Goal: Register for event/course

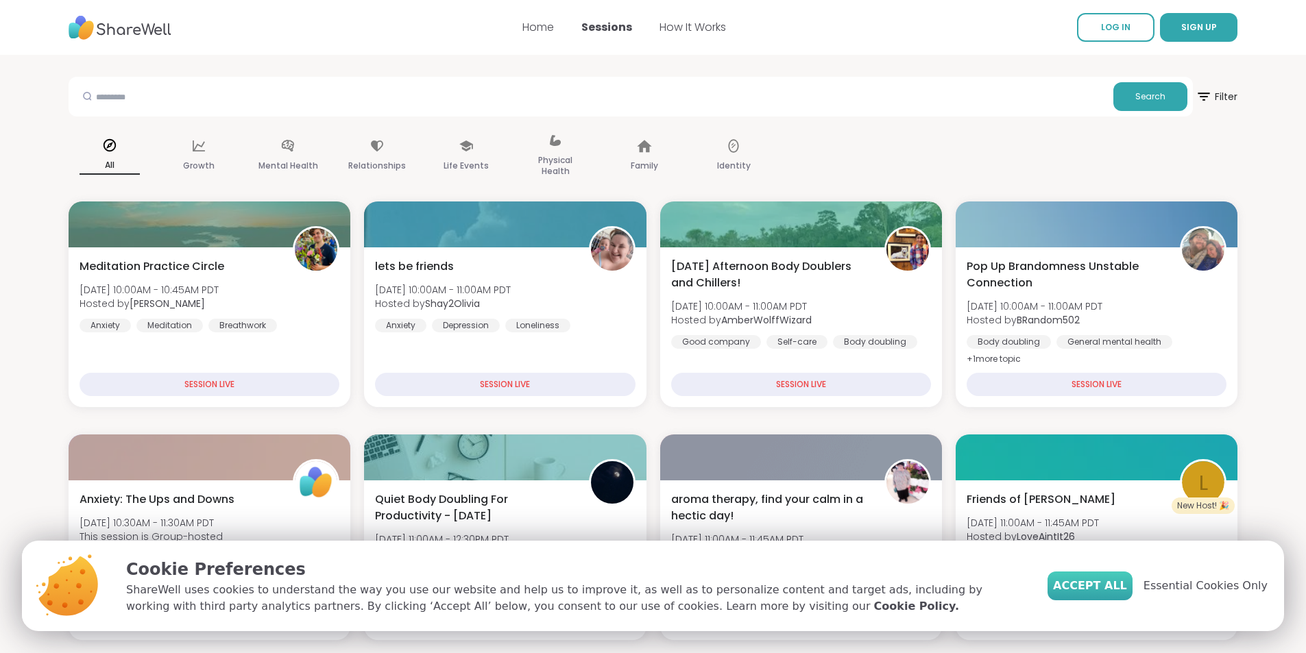
click at [1118, 590] on span "Accept All" at bounding box center [1090, 586] width 74 height 16
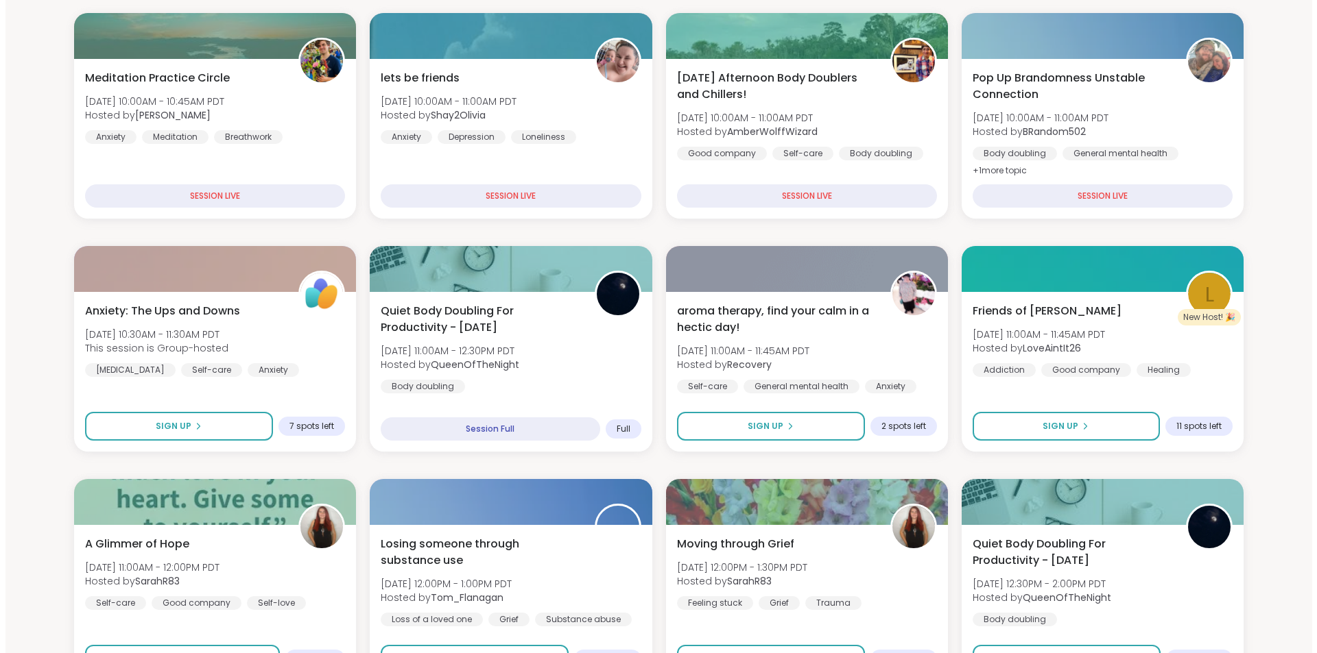
scroll to position [206, 0]
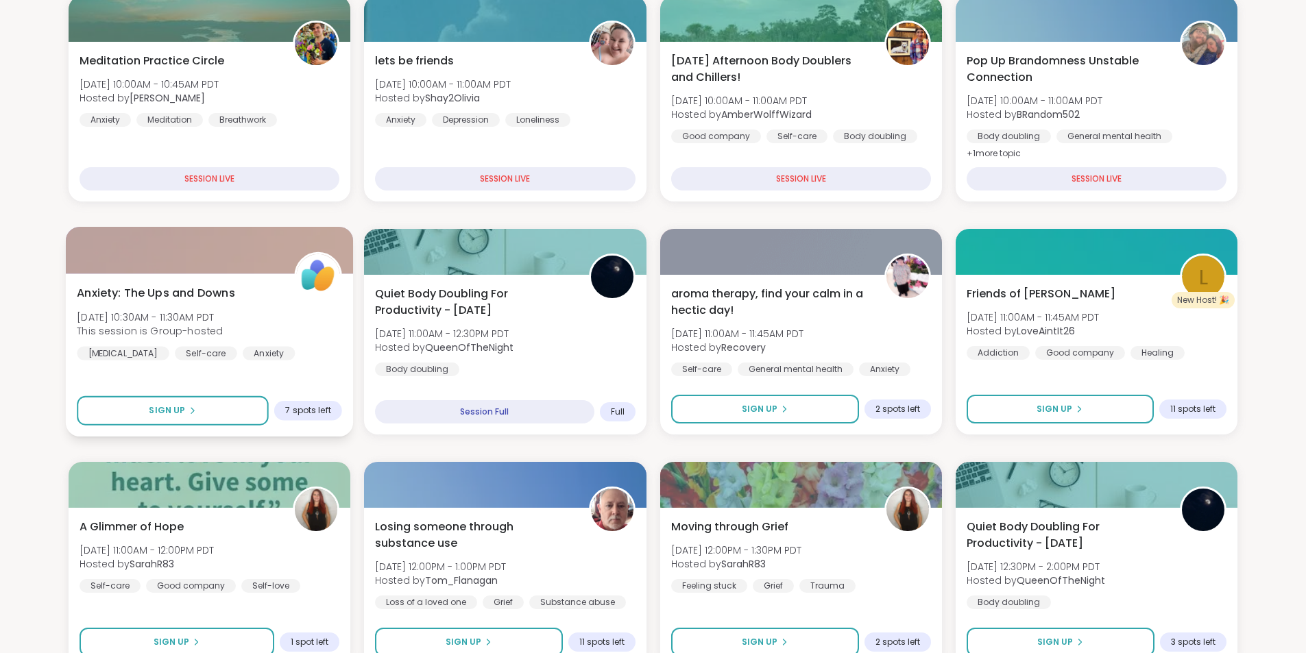
click at [208, 320] on span "[DATE] 10:30AM - 11:30AM PDT" at bounding box center [150, 317] width 146 height 14
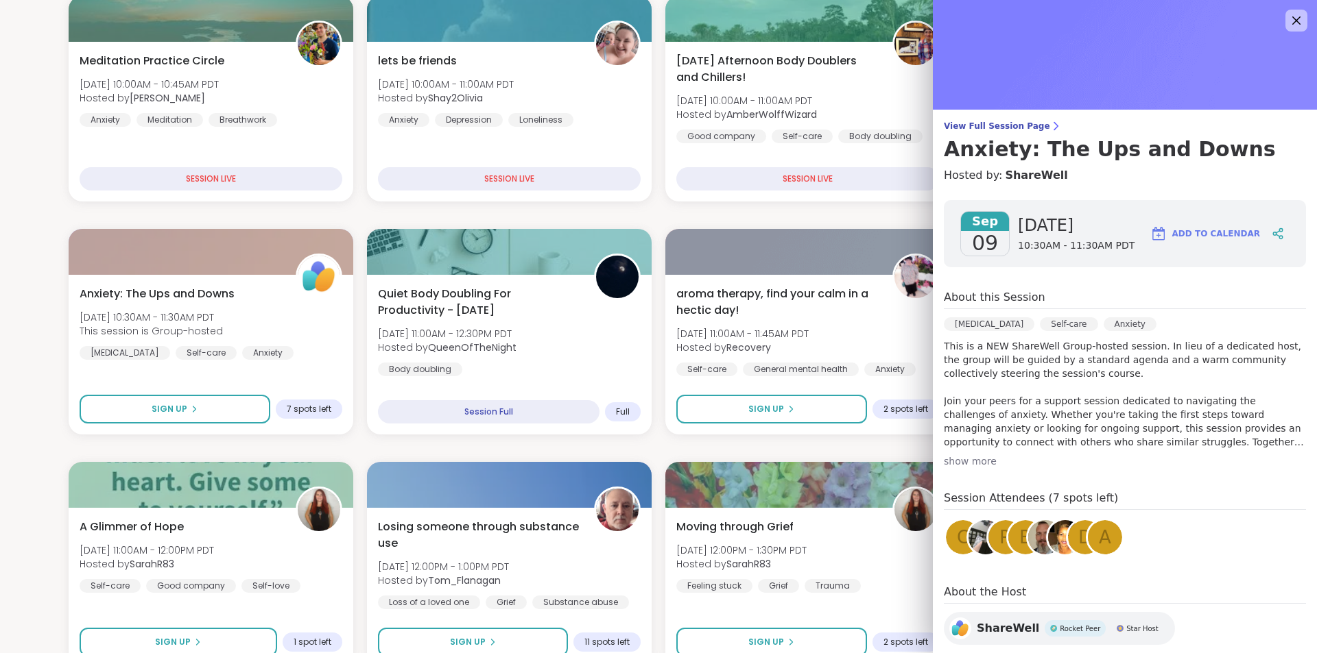
click at [966, 459] on div "show more" at bounding box center [1125, 462] width 362 height 14
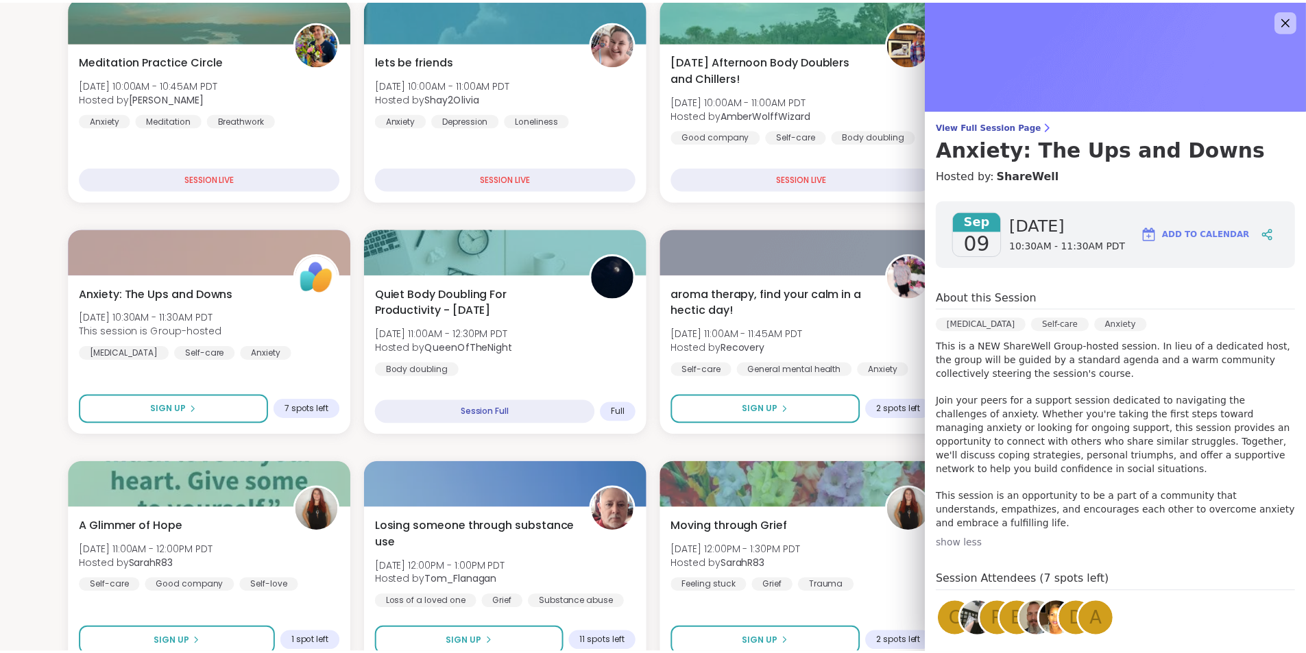
scroll to position [69, 0]
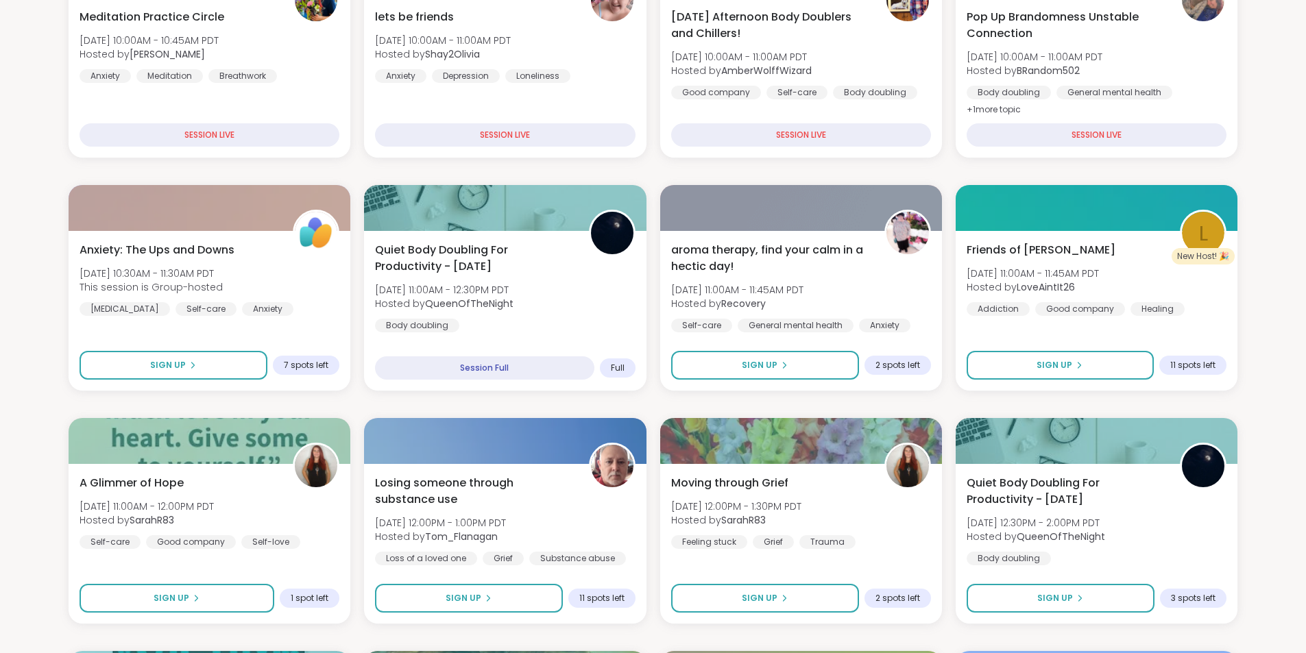
scroll to position [274, 0]
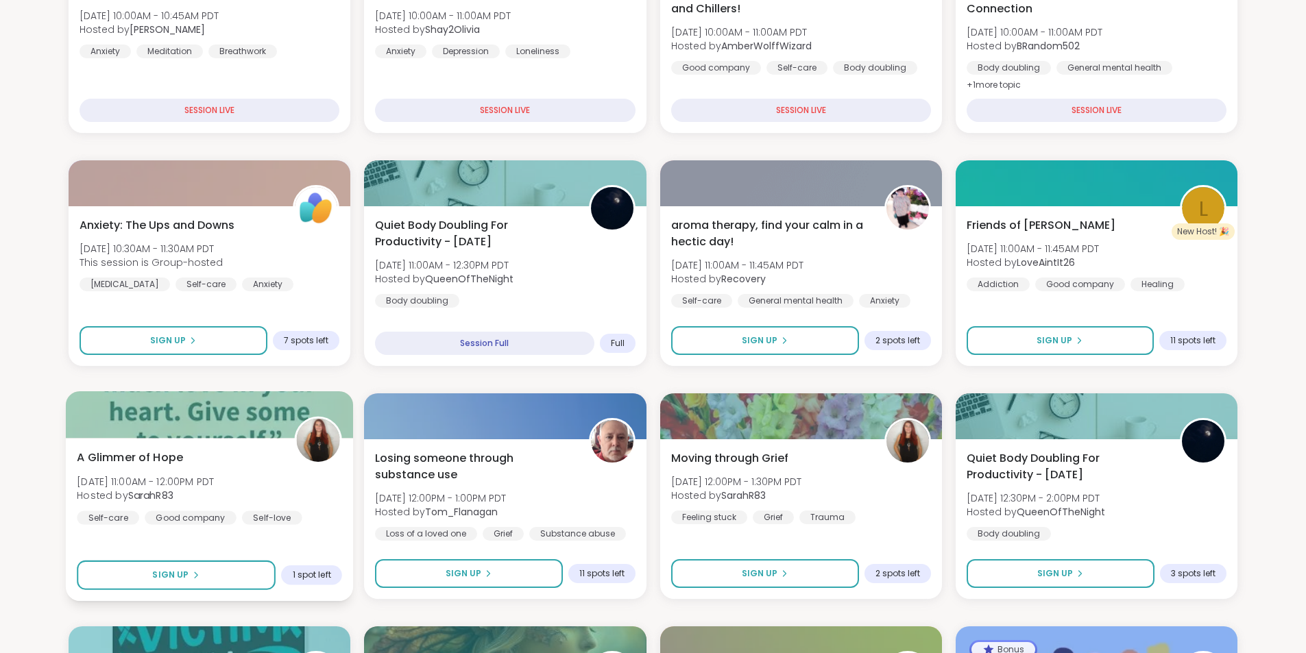
click at [167, 472] on div "A Glimmer of Hope [DATE] 11:00AM - 12:00PM PDT Hosted by SarahR83 Self-care Goo…" at bounding box center [209, 487] width 265 height 75
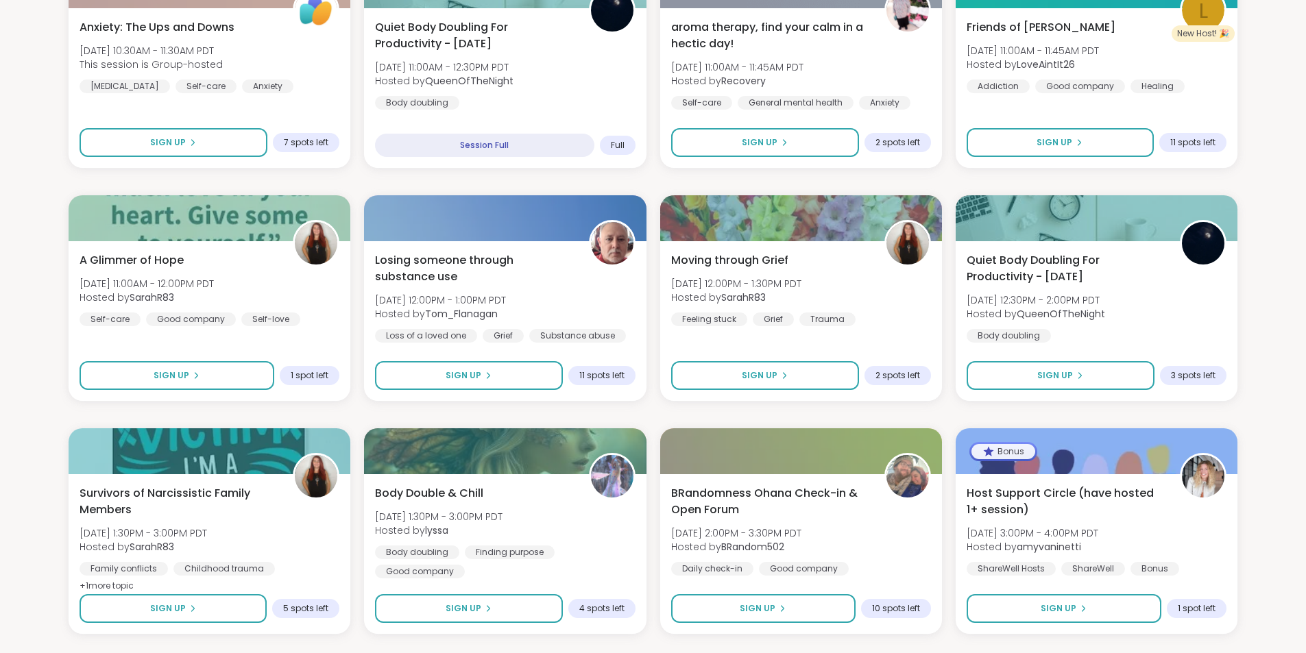
scroll to position [480, 0]
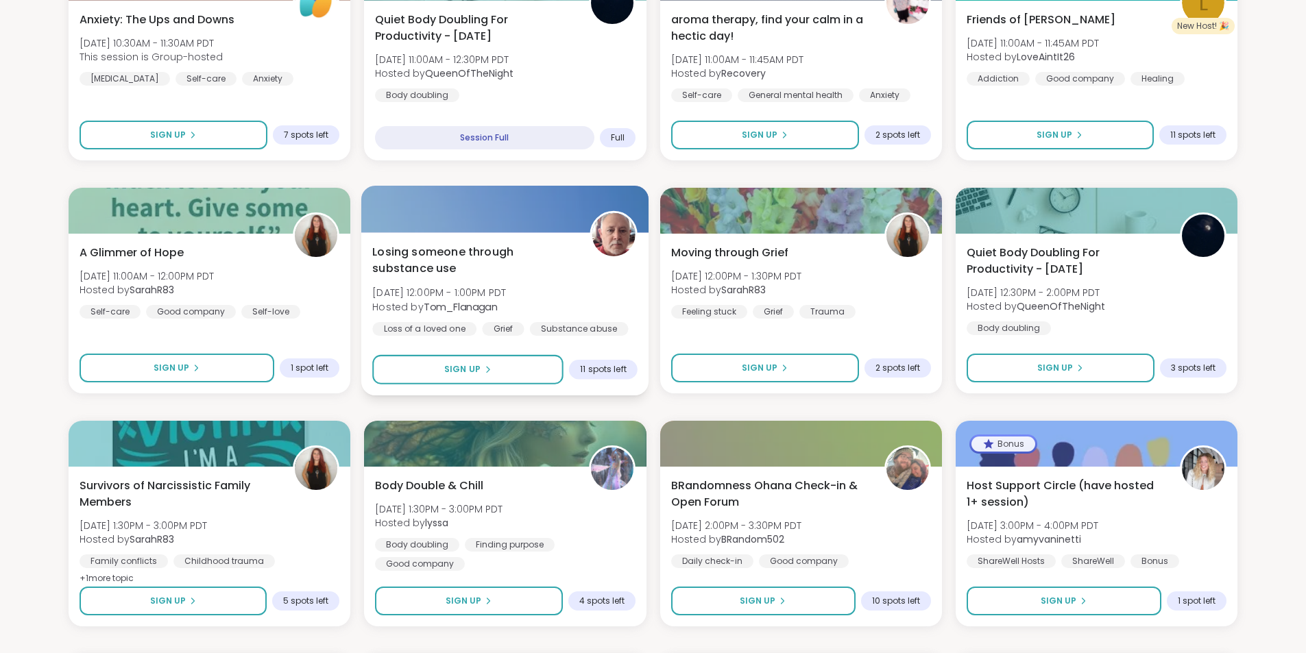
click at [395, 267] on span "Losing someone through substance use" at bounding box center [473, 261] width 202 height 34
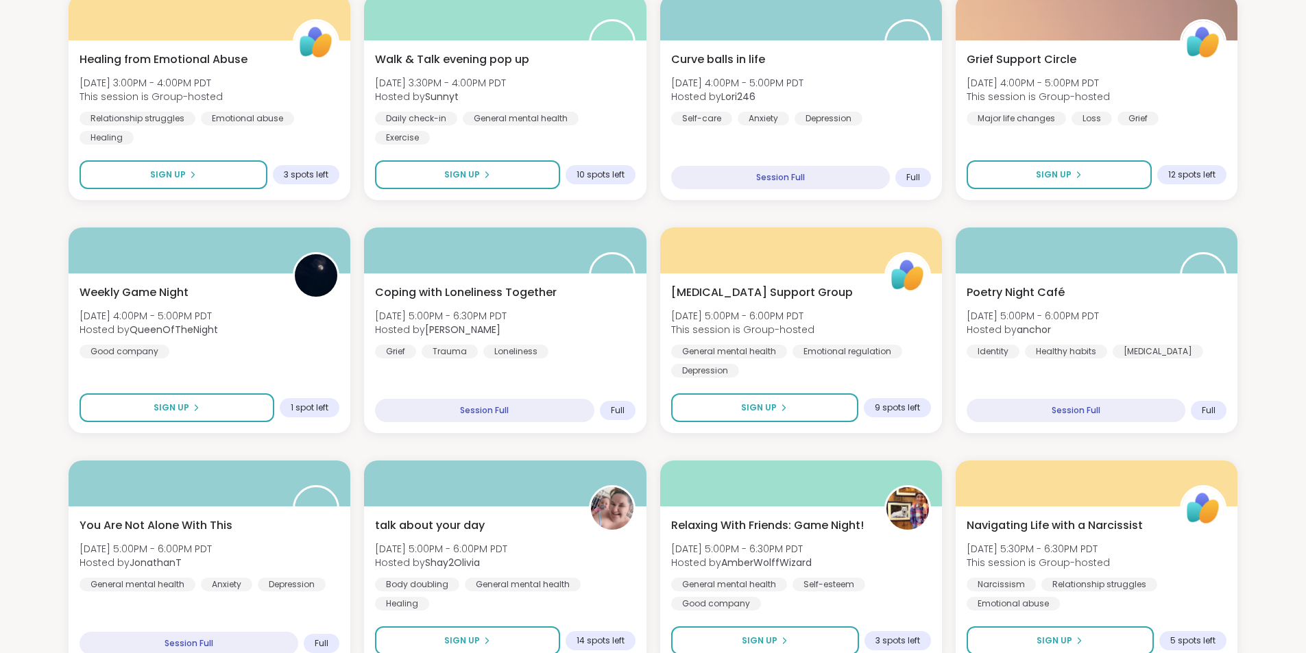
scroll to position [1166, 0]
